Goal: Use online tool/utility: Utilize a website feature to perform a specific function

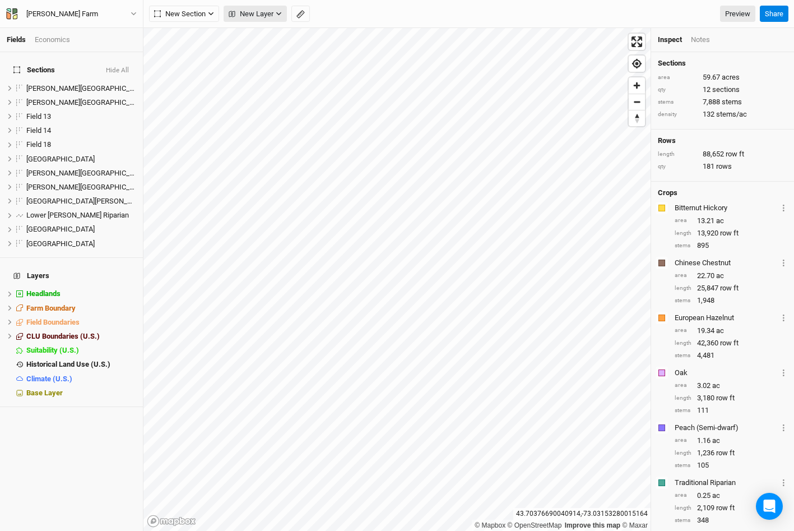
click at [280, 11] on icon "button" at bounding box center [279, 14] width 6 height 6
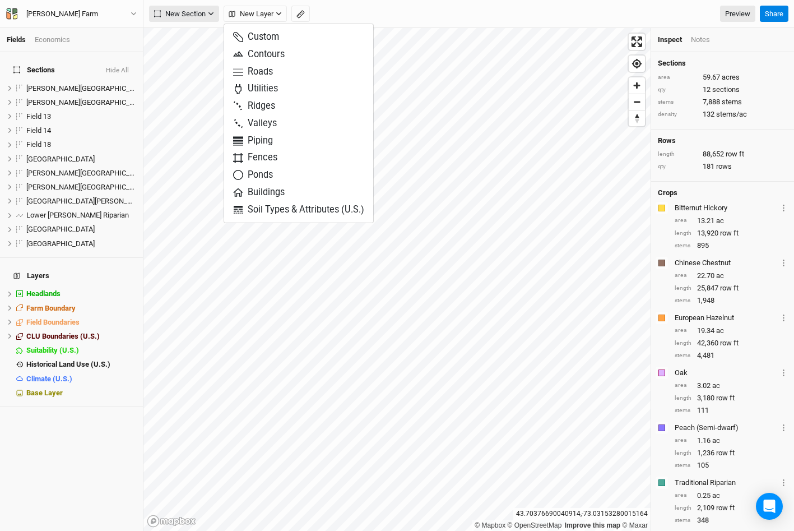
click at [194, 15] on span "New Section" at bounding box center [180, 13] width 52 height 11
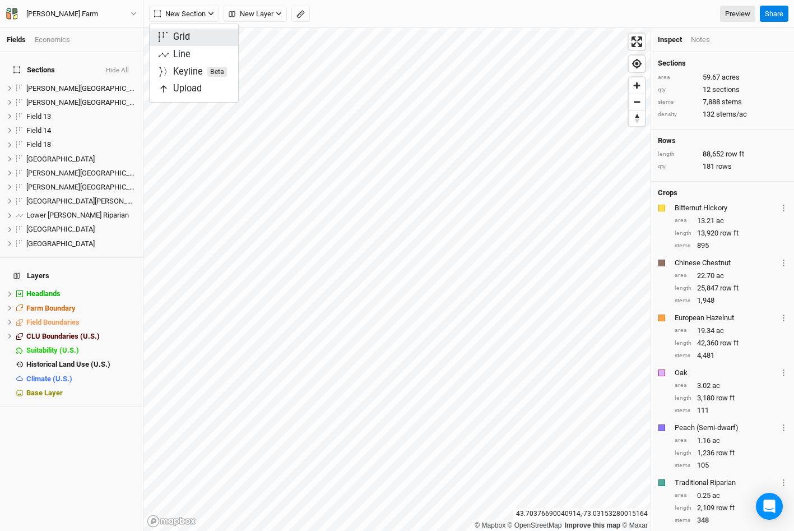
click at [184, 33] on div "Grid" at bounding box center [181, 37] width 17 height 13
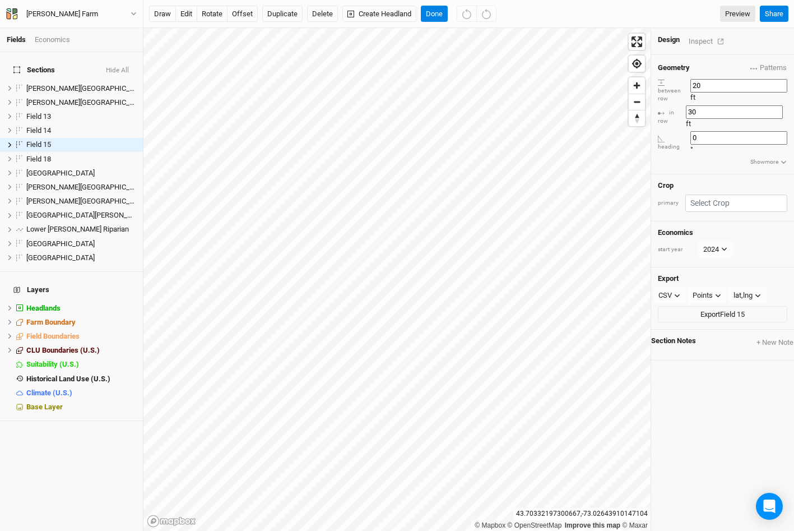
click at [703, 39] on div "Inspect" at bounding box center [709, 41] width 40 height 13
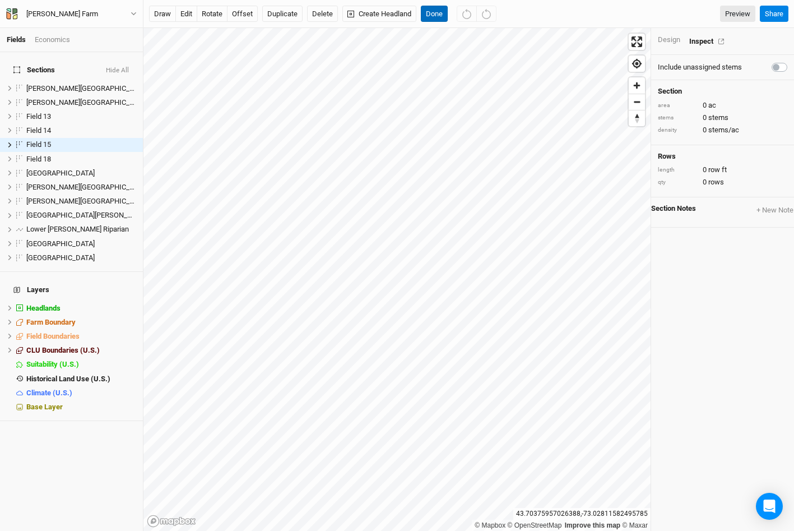
click at [440, 12] on button "Done" at bounding box center [434, 14] width 27 height 17
click at [670, 45] on div "Design Inspect" at bounding box center [722, 41] width 143 height 27
click at [667, 39] on div "Design" at bounding box center [669, 40] width 22 height 10
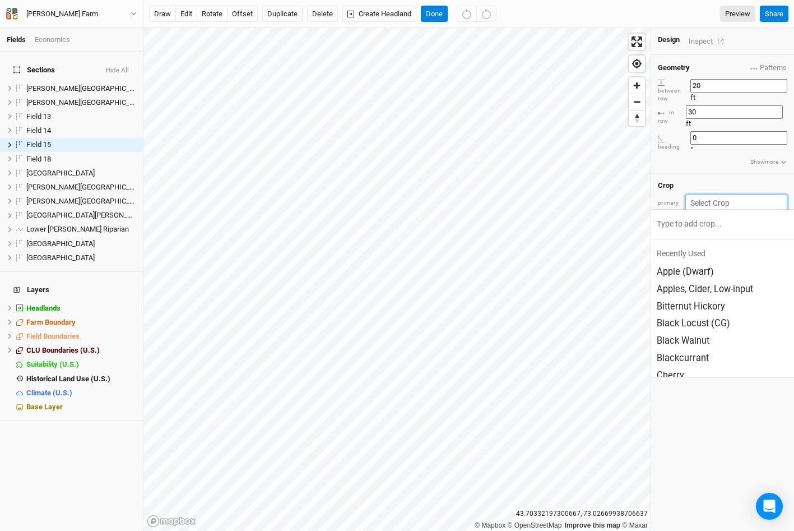
click at [744, 194] on input "text" at bounding box center [736, 202] width 102 height 17
click at [697, 266] on div "Apple (Dwarf)" at bounding box center [685, 272] width 57 height 13
type input "12"
type input "4"
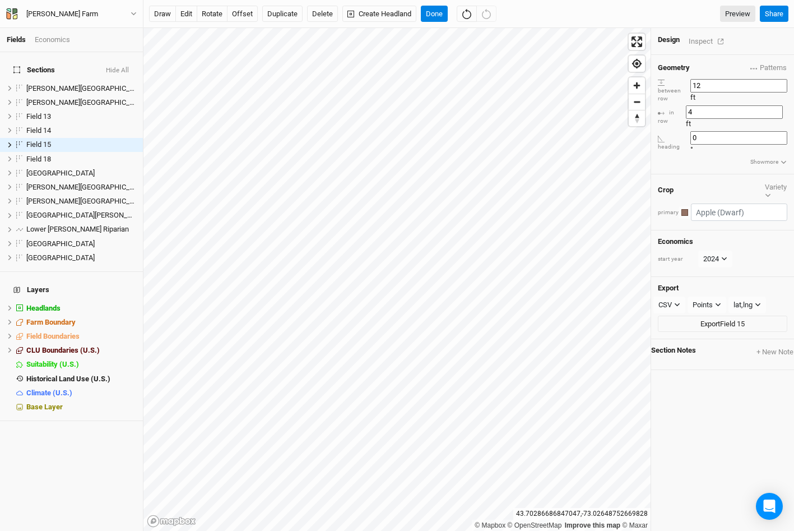
click at [699, 47] on div "Design Inspect" at bounding box center [722, 41] width 143 height 27
click at [698, 42] on div "Inspect" at bounding box center [709, 41] width 40 height 13
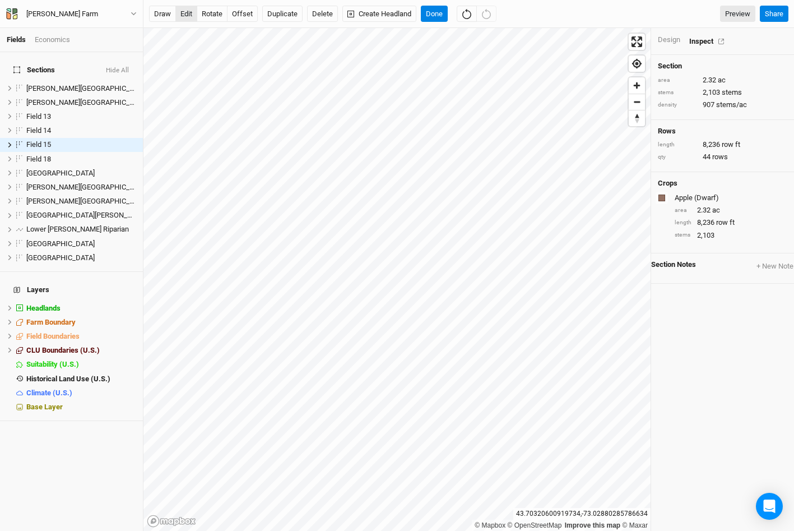
click at [179, 12] on button "edit" at bounding box center [186, 14] width 22 height 17
